Goal: Information Seeking & Learning: Learn about a topic

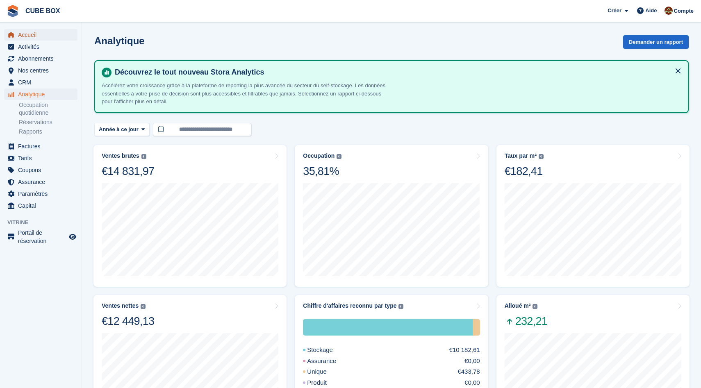
click at [38, 32] on span "Accueil" at bounding box center [42, 34] width 49 height 11
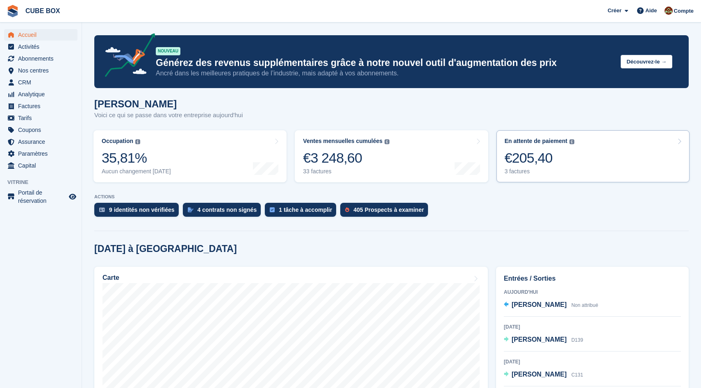
click at [623, 155] on link "En attente de paiement Le solde total impayé sur toutes les factures ouvertes. …" at bounding box center [592, 156] width 193 height 52
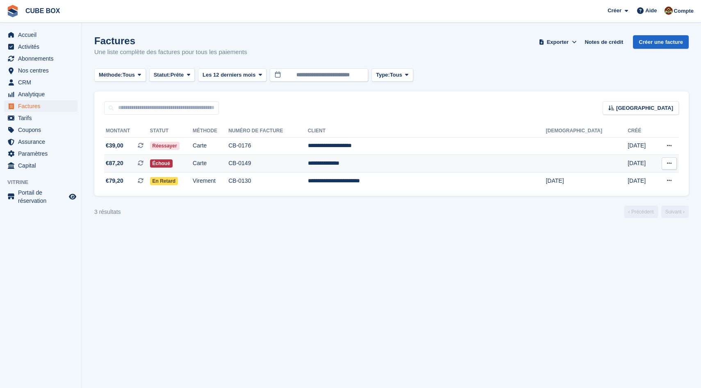
click at [308, 164] on td "CB-0149" at bounding box center [268, 164] width 80 height 18
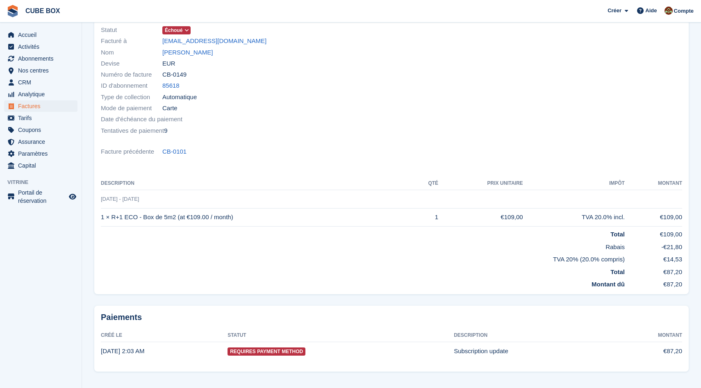
scroll to position [88, 0]
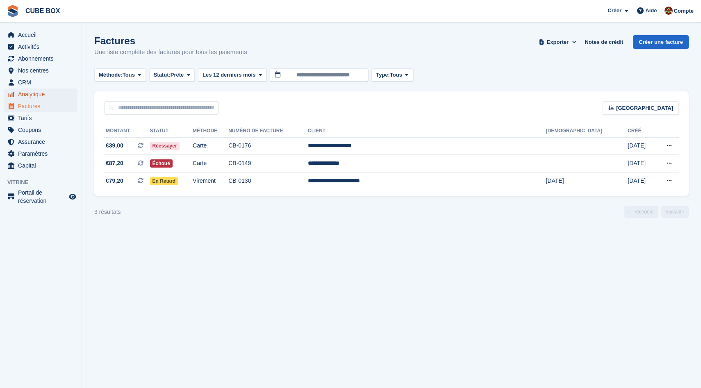
click at [35, 93] on span "Analytique" at bounding box center [42, 94] width 49 height 11
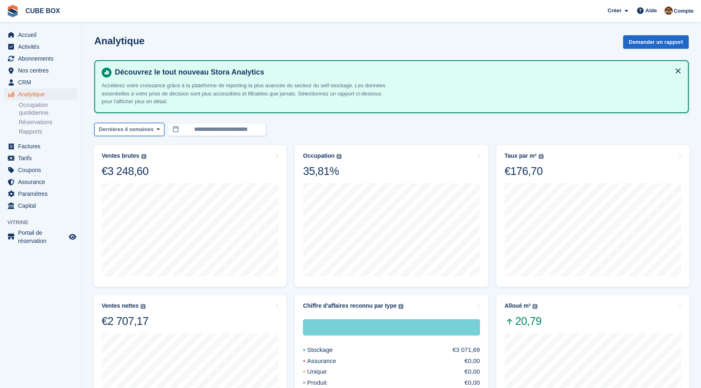
click at [161, 130] on span at bounding box center [158, 129] width 7 height 7
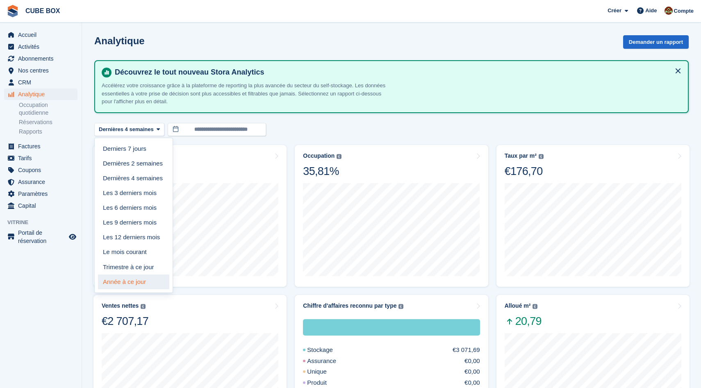
click at [135, 281] on link "Année à ce jour" at bounding box center [133, 282] width 71 height 15
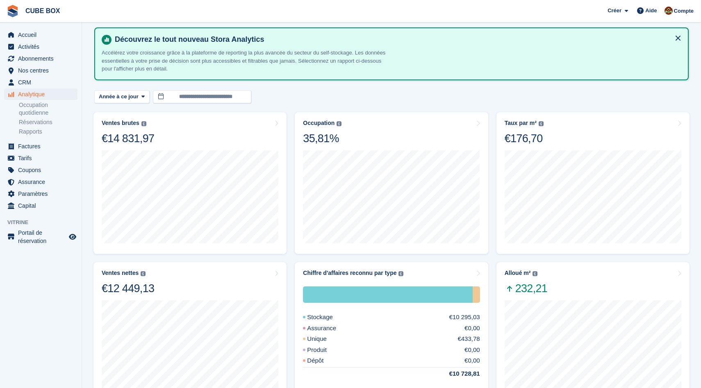
scroll to position [32, 0]
click at [273, 271] on div "Ventes nettes La somme de toutes les factures finalisées, après remise et hors …" at bounding box center [190, 283] width 177 height 26
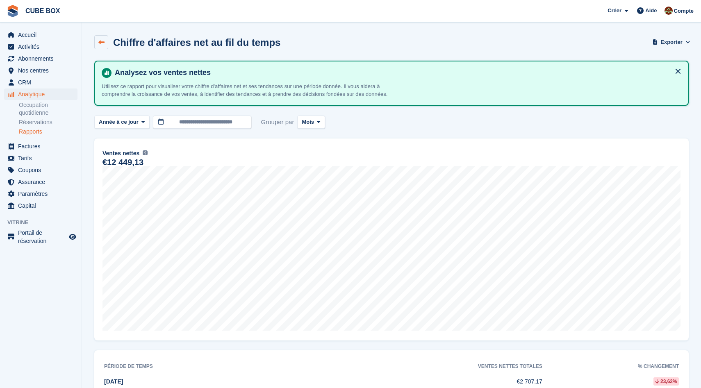
click at [98, 45] on link at bounding box center [101, 42] width 14 height 14
